Goal: Information Seeking & Learning: Find specific fact

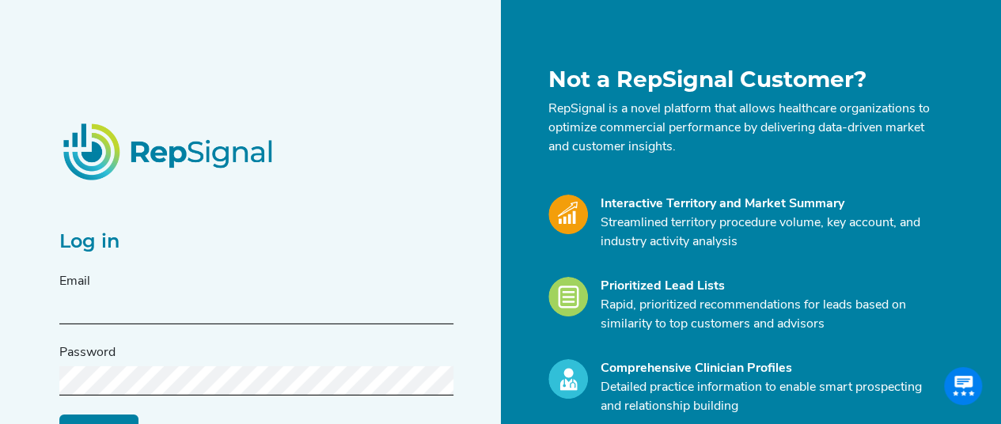
type input "[EMAIL_ADDRESS][DOMAIN_NAME]"
click at [85, 415] on input "Log in" at bounding box center [98, 430] width 79 height 30
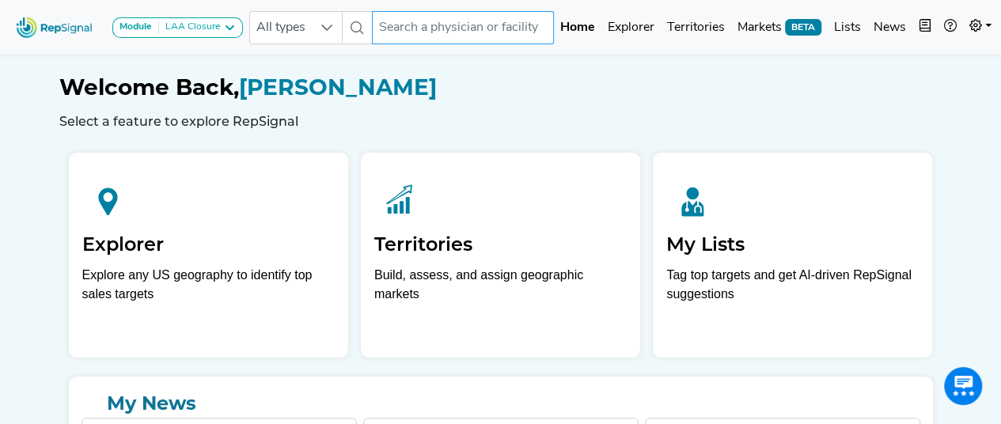
click at [418, 33] on input "text" at bounding box center [463, 27] width 182 height 33
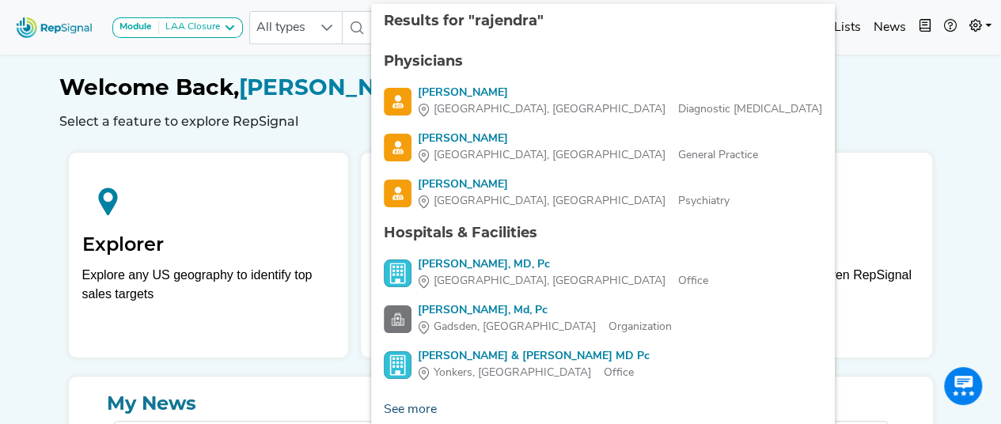
type input "rajendra"
click at [415, 406] on link "See more" at bounding box center [410, 410] width 78 height 32
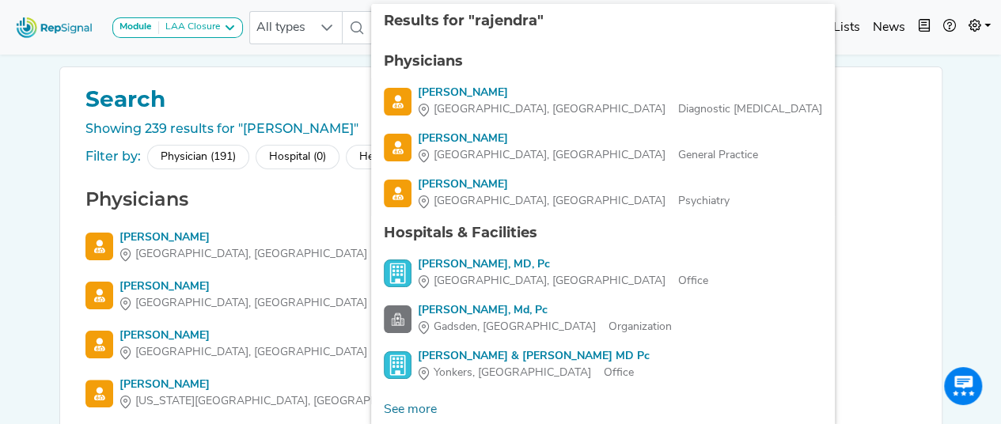
click at [188, 153] on div "Physician (191)" at bounding box center [198, 157] width 102 height 25
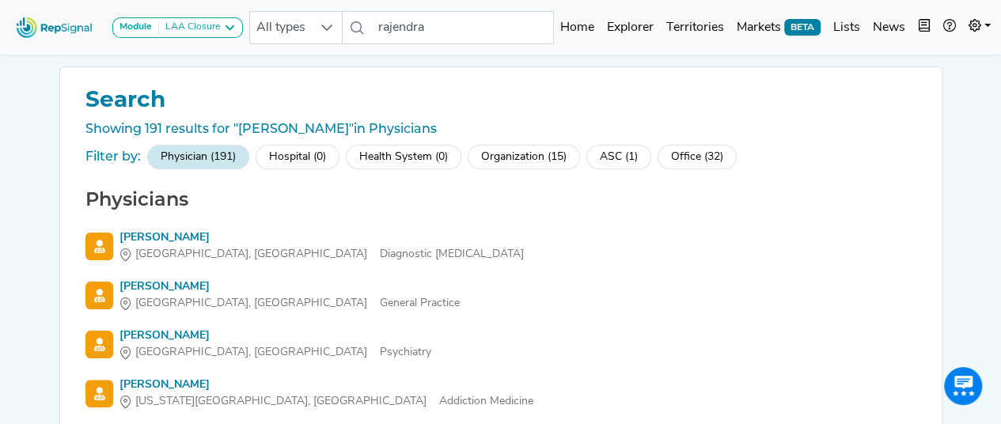
click at [188, 153] on div "Physician (191)" at bounding box center [198, 157] width 102 height 25
click at [60, 31] on img at bounding box center [54, 27] width 90 height 34
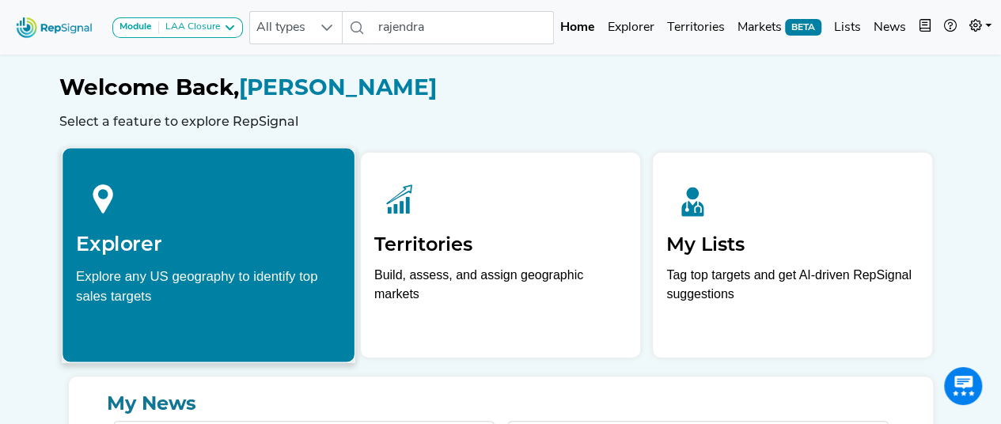
click at [248, 237] on h2 "Explorer" at bounding box center [208, 244] width 265 height 24
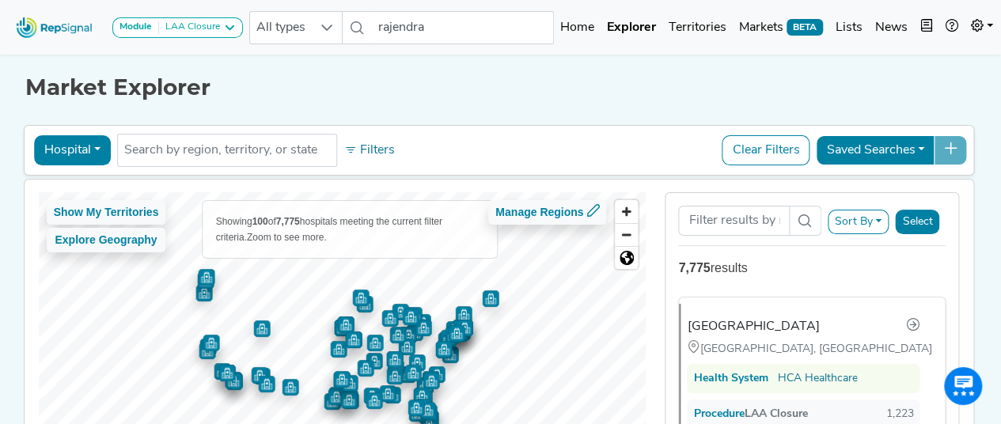
click at [74, 148] on button "Hospital" at bounding box center [72, 150] width 77 height 30
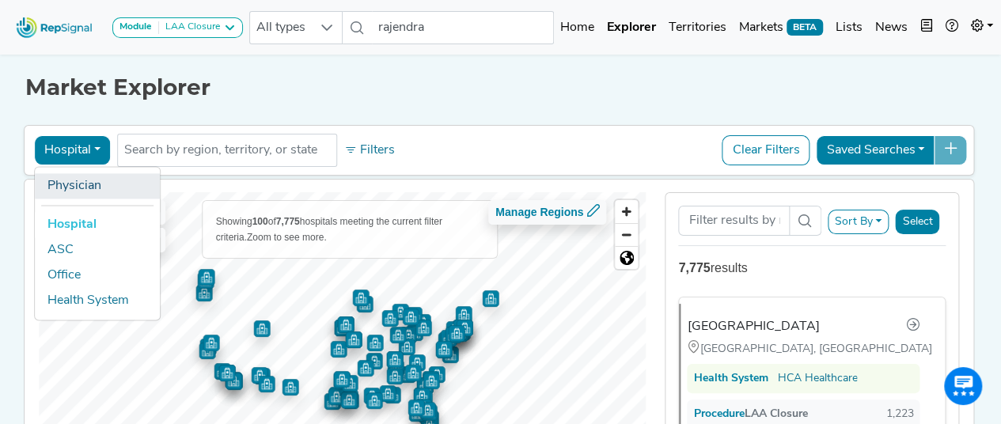
click at [106, 183] on link "Physician" at bounding box center [97, 185] width 125 height 25
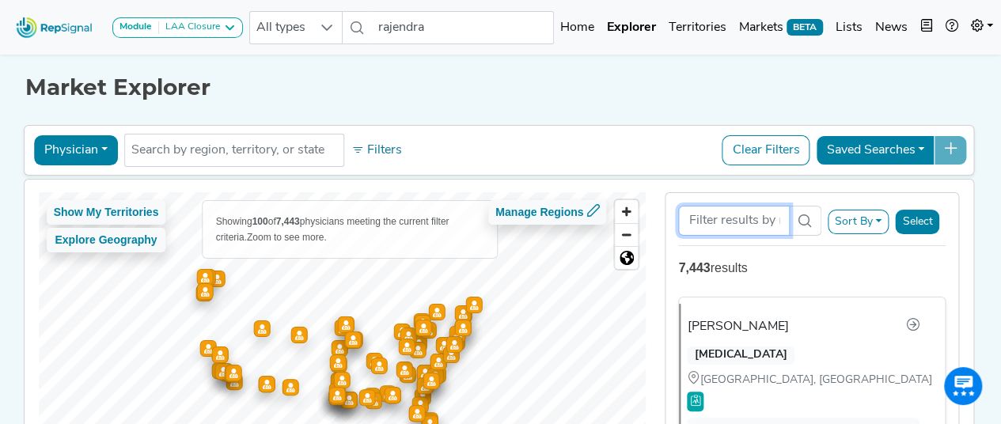
click at [755, 218] on input "Search Term" at bounding box center [733, 221] width 111 height 30
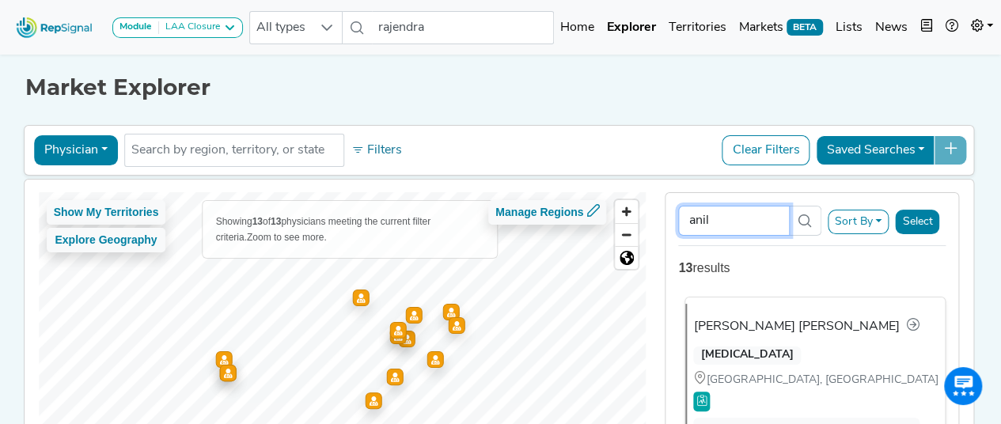
type input "anil"
click at [778, 331] on div "[PERSON_NAME] [PERSON_NAME]" at bounding box center [806, 326] width 226 height 21
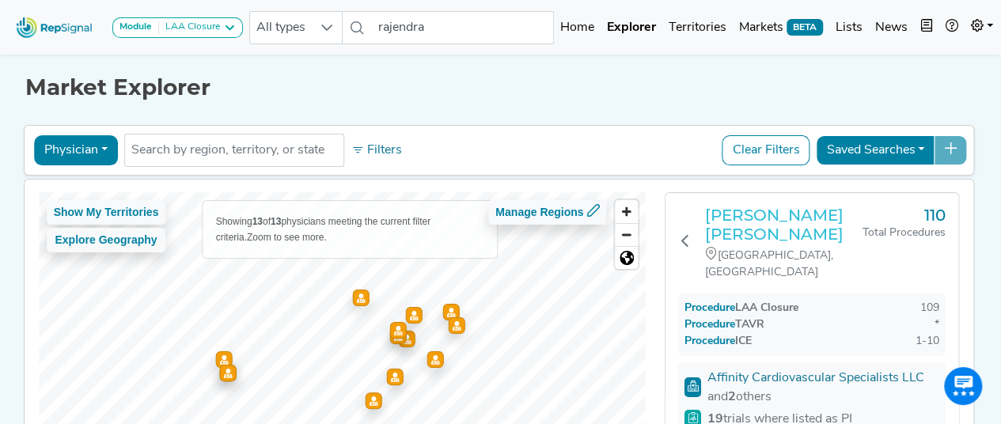
click at [779, 210] on h3 "[PERSON_NAME] [PERSON_NAME]" at bounding box center [783, 225] width 157 height 38
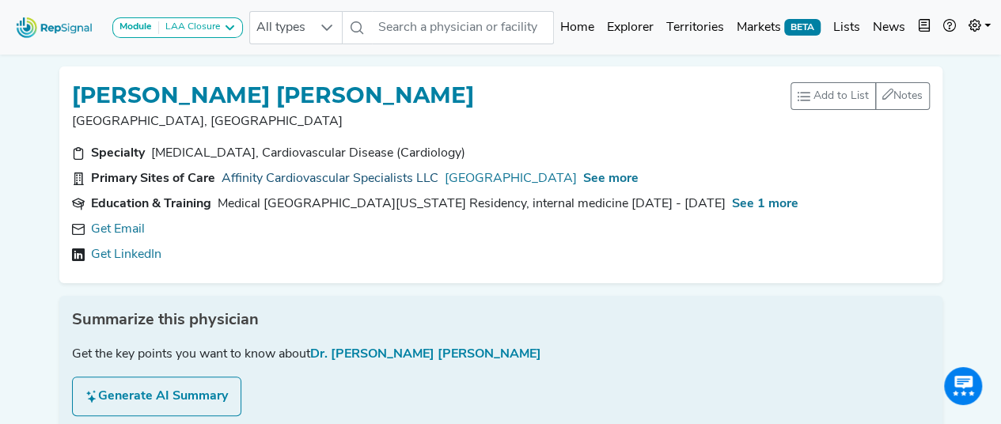
click at [381, 171] on link "Affinity Cardiovascular Specialists LLC" at bounding box center [330, 178] width 217 height 19
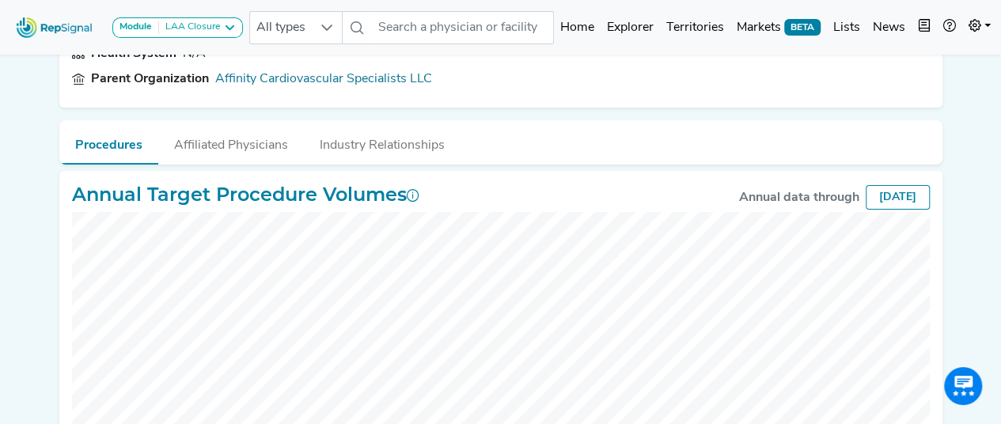
scroll to position [146, 0]
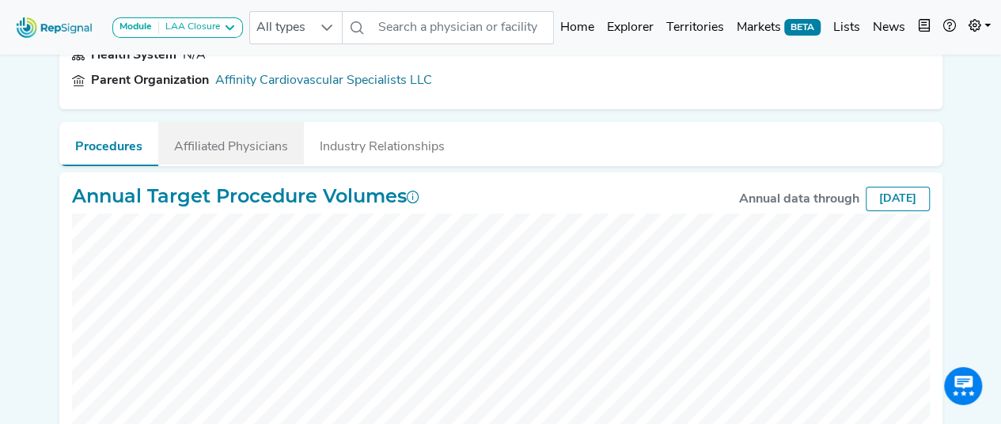
click at [258, 157] on button "Affiliated Physicians" at bounding box center [231, 143] width 146 height 43
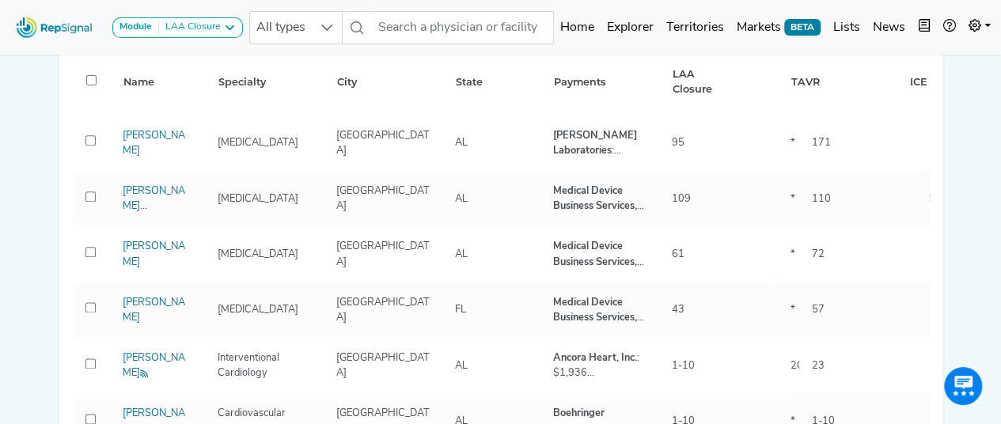
scroll to position [834, 0]
